Goal: Find specific page/section: Find specific page/section

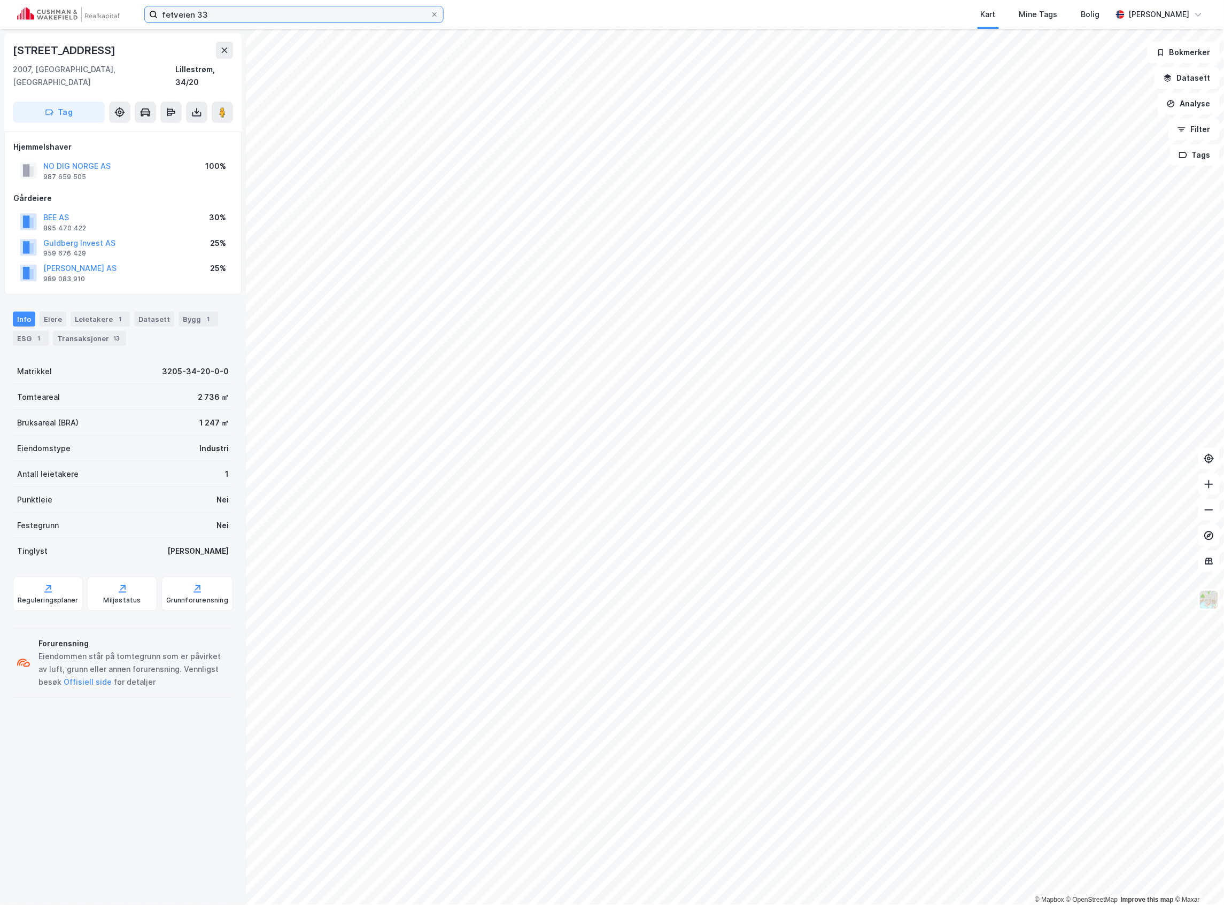
click at [259, 18] on input "fetveien 33" at bounding box center [294, 14] width 273 height 16
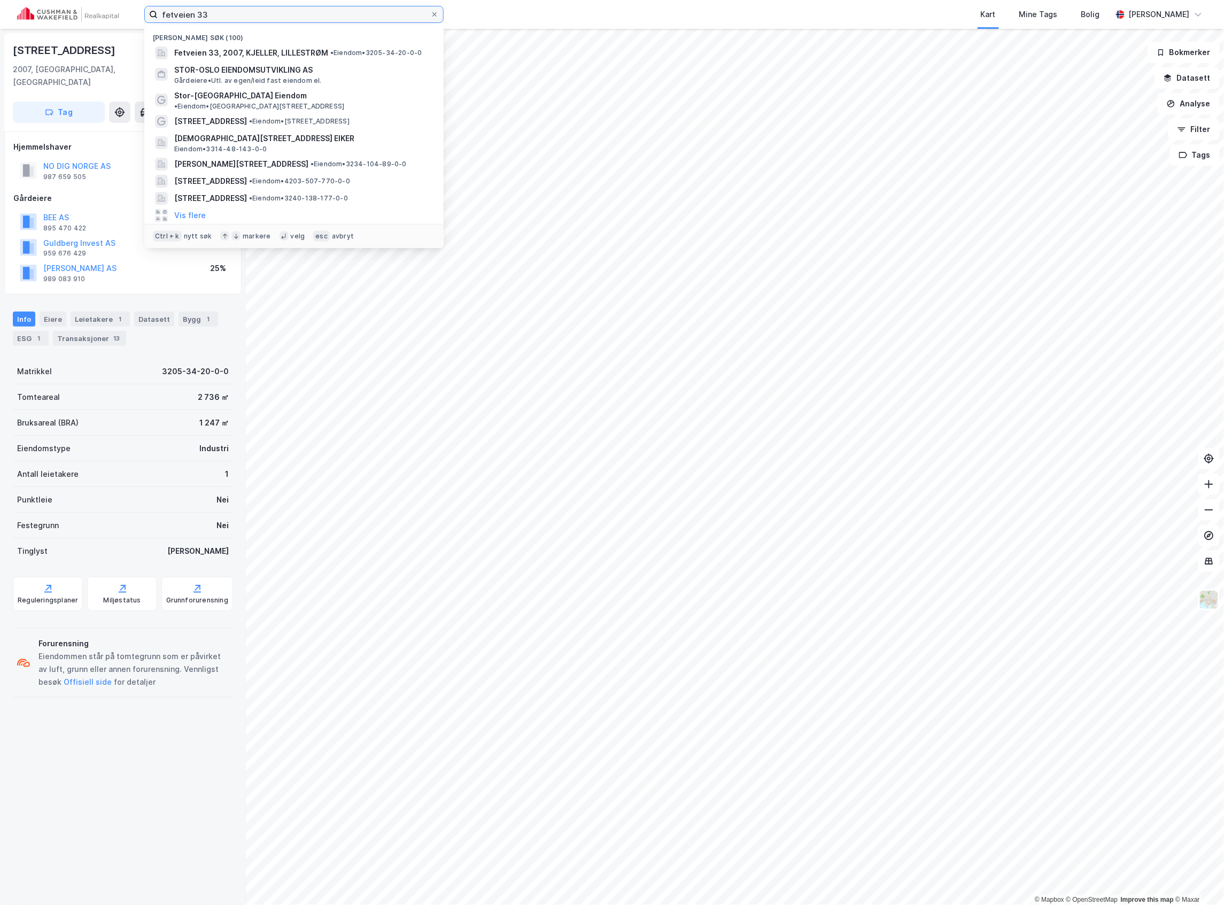
click at [259, 18] on input "fetveien 33" at bounding box center [294, 14] width 273 height 16
paste input "Rolf [STREET_ADDRESS][PERSON_NAME]"
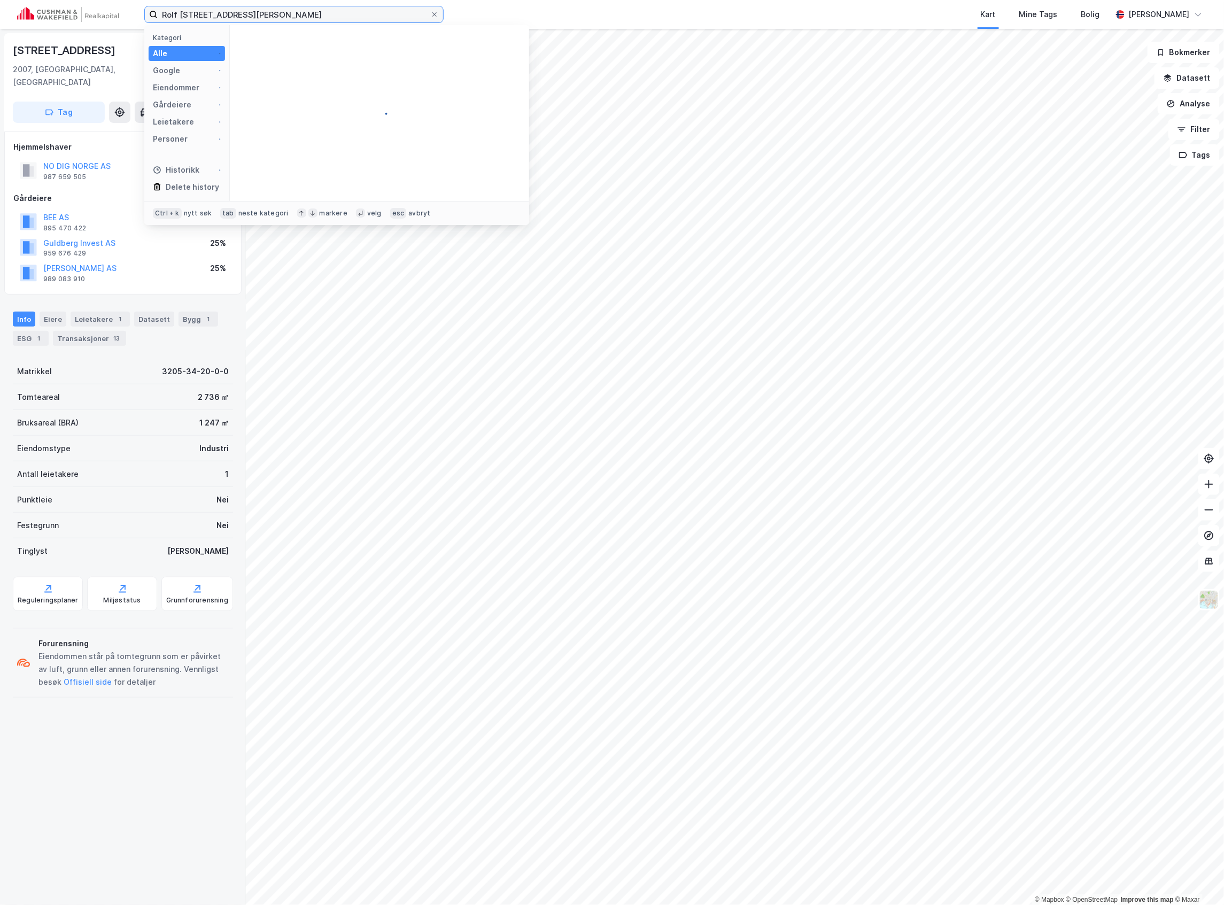
type input "Rolf [STREET_ADDRESS][PERSON_NAME]"
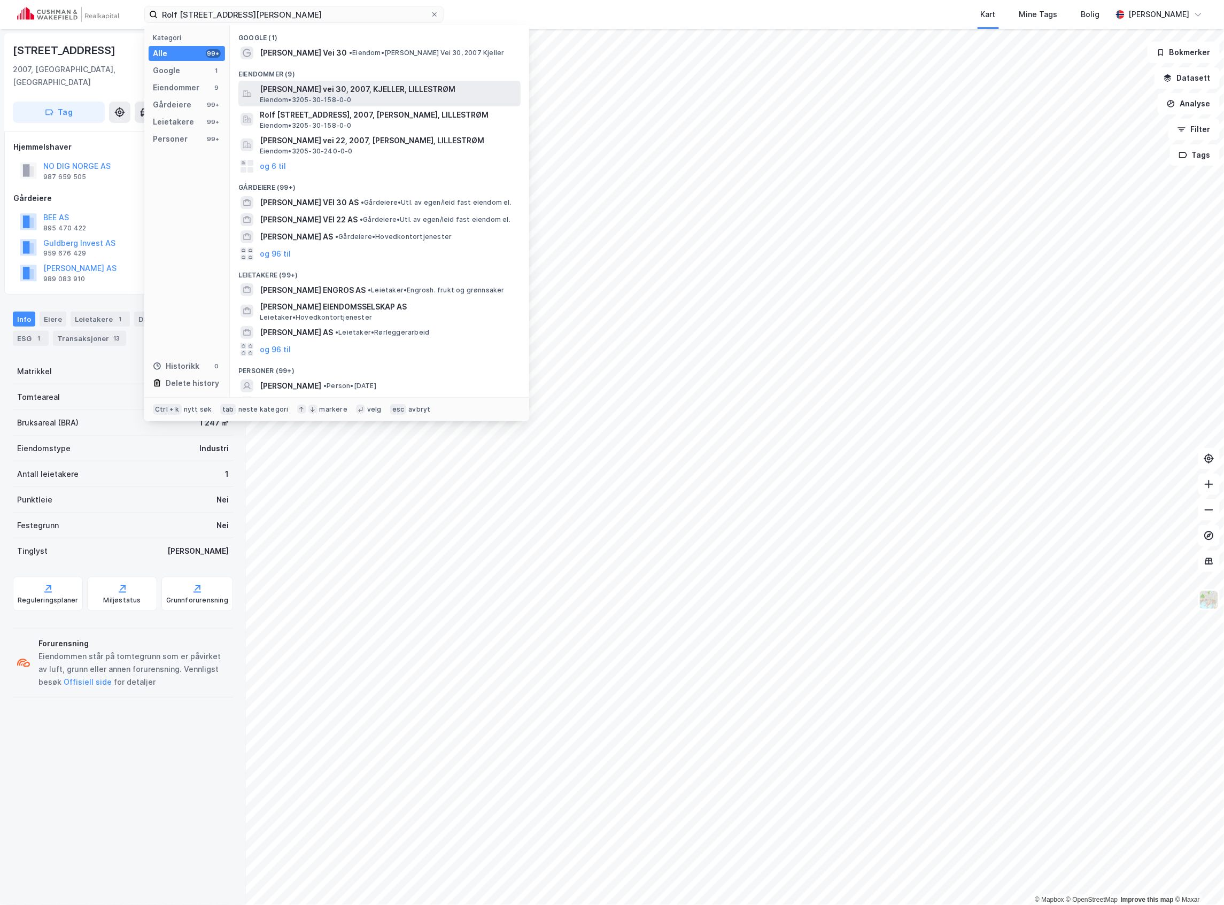
click at [325, 89] on span "[PERSON_NAME] vei 30, 2007, KJELLER, LILLESTRØM" at bounding box center [388, 89] width 257 height 13
